Goal: Entertainment & Leisure: Consume media (video, audio)

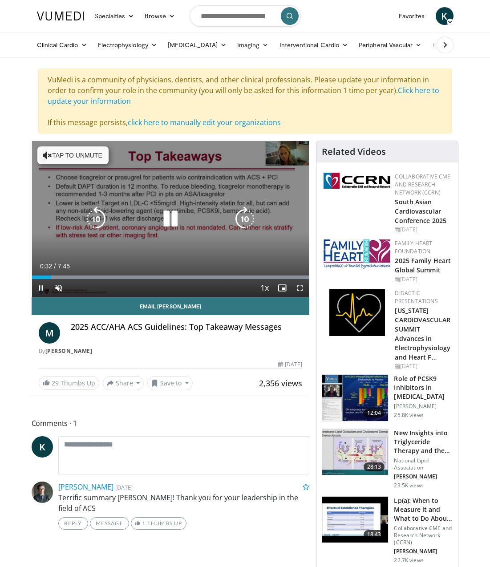
click at [65, 154] on button "Tap to unmute" at bounding box center [72, 155] width 71 height 18
click at [173, 217] on icon "Video Player" at bounding box center [170, 219] width 25 height 25
click at [116, 207] on div "10 seconds Tap to unmute" at bounding box center [170, 219] width 277 height 156
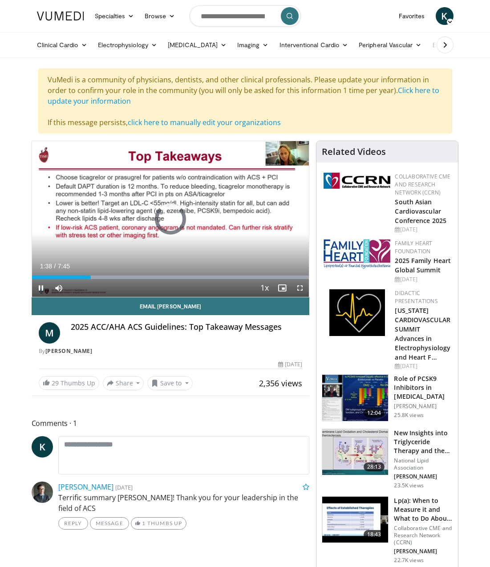
click at [300, 288] on span "Video Player" at bounding box center [300, 288] width 18 height 18
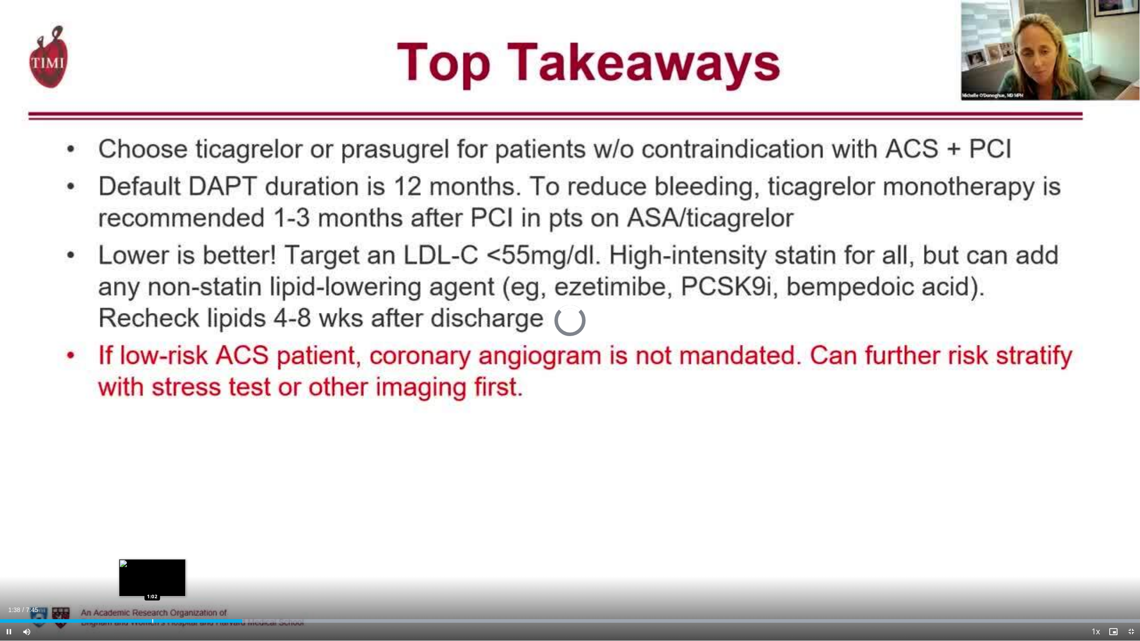
click at [152, 567] on div "Loaded : 99.98% 1:38 1:02" at bounding box center [570, 618] width 1140 height 8
click at [134, 567] on div "Progress Bar" at bounding box center [134, 621] width 1 height 4
